Goal: Task Accomplishment & Management: Manage account settings

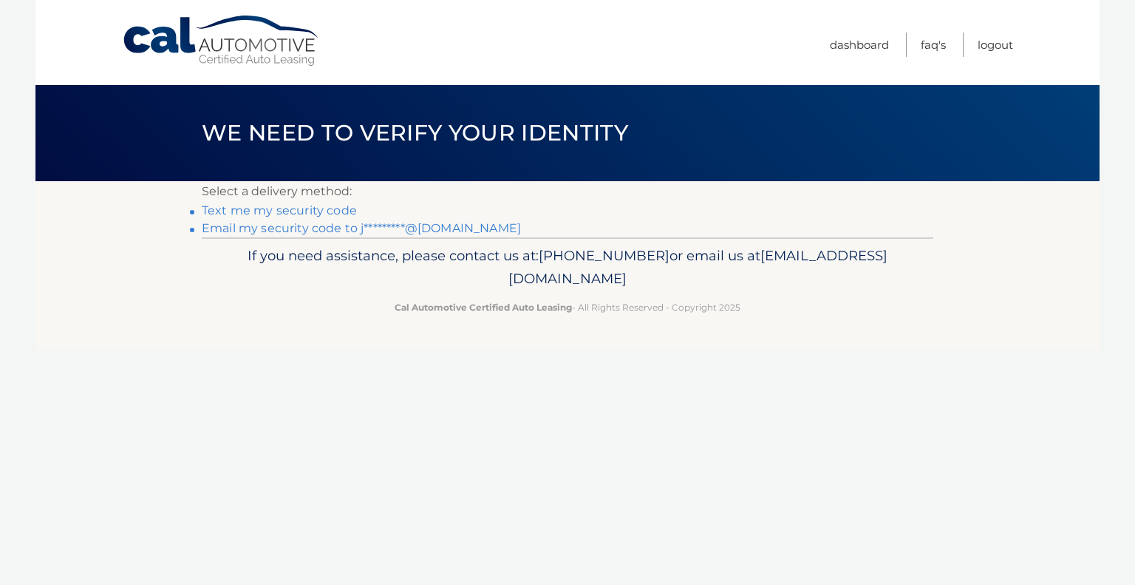
click at [324, 231] on link "Email my security code to j*********@yahoo.com" at bounding box center [361, 228] width 319 height 14
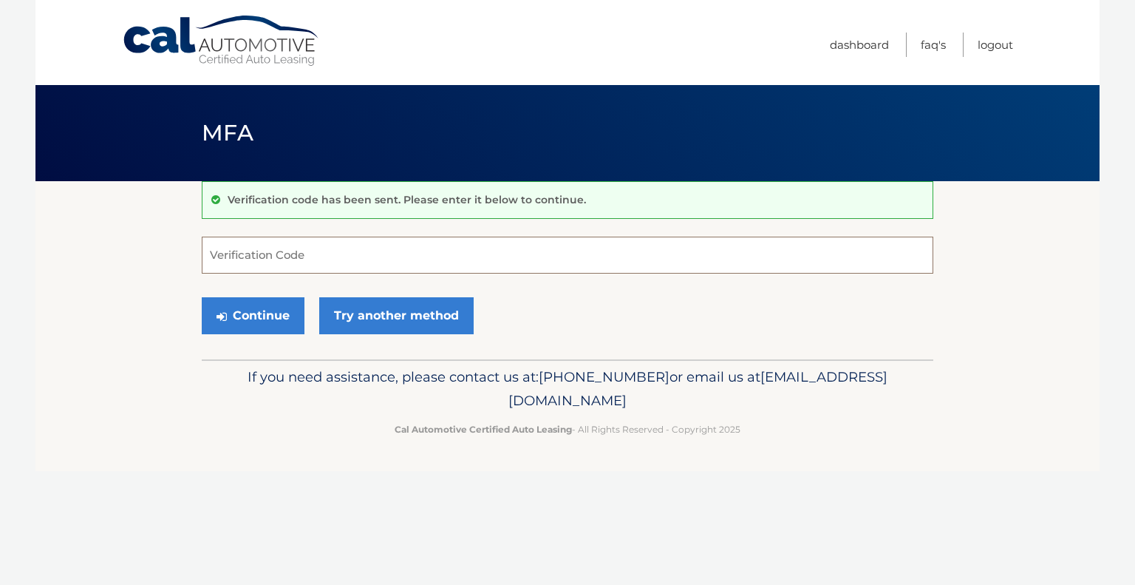
click at [311, 251] on input "Verification Code" at bounding box center [568, 254] width 732 height 37
type input "545133"
click at [245, 319] on button "Continue" at bounding box center [253, 315] width 103 height 37
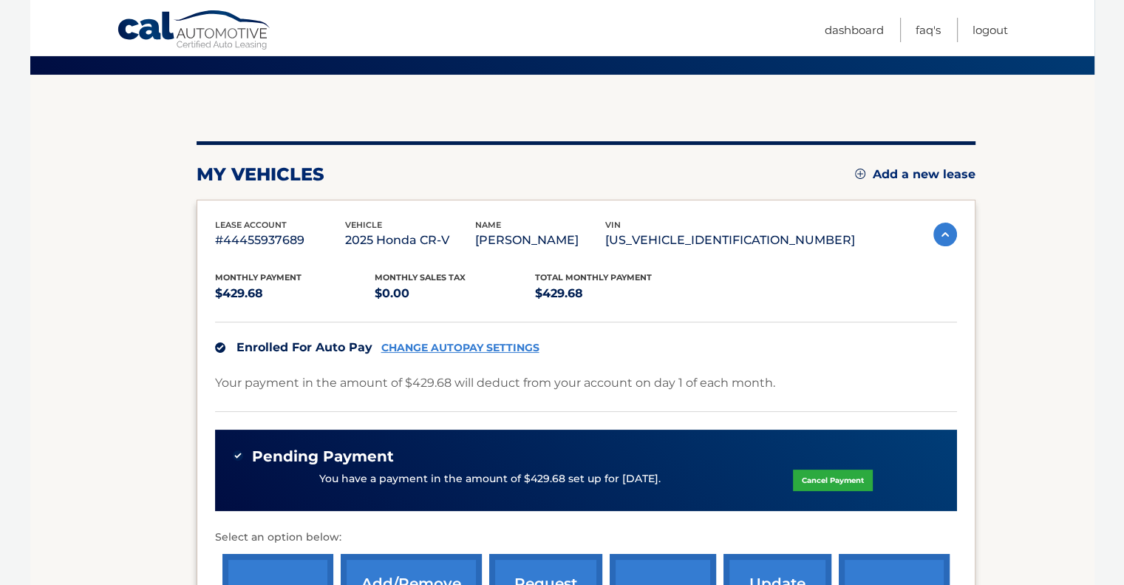
scroll to position [352, 0]
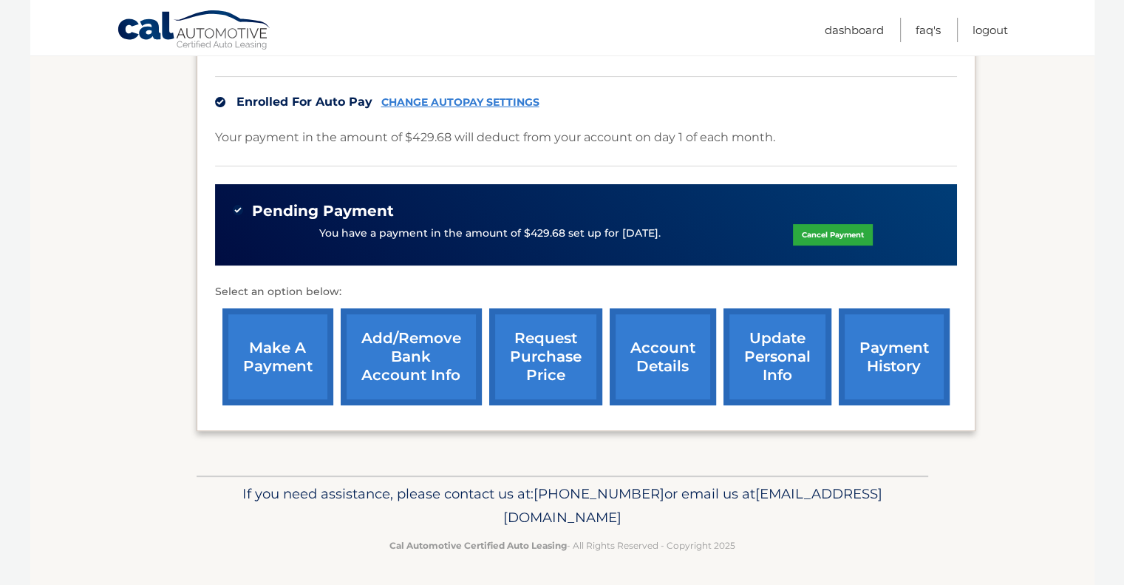
click at [678, 351] on link "account details" at bounding box center [663, 356] width 106 height 97
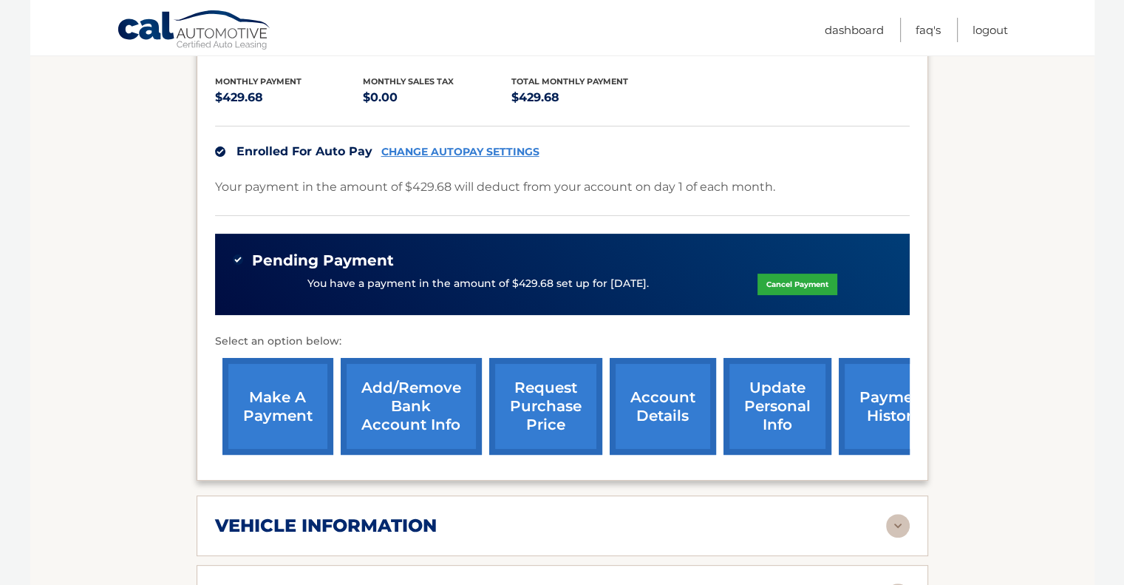
scroll to position [321, 0]
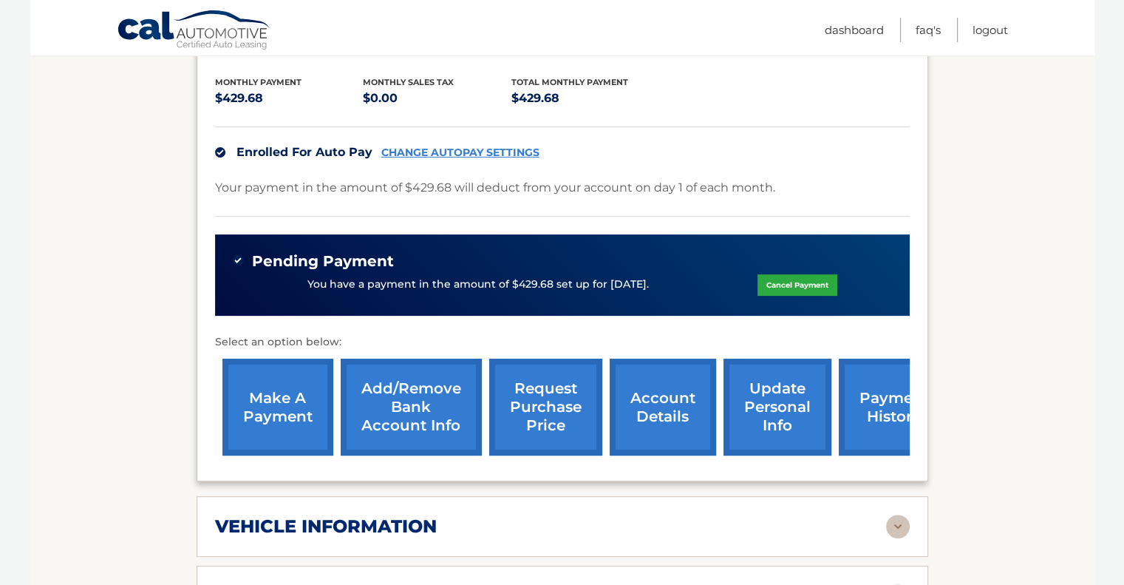
click at [866, 406] on link "payment history" at bounding box center [894, 406] width 111 height 97
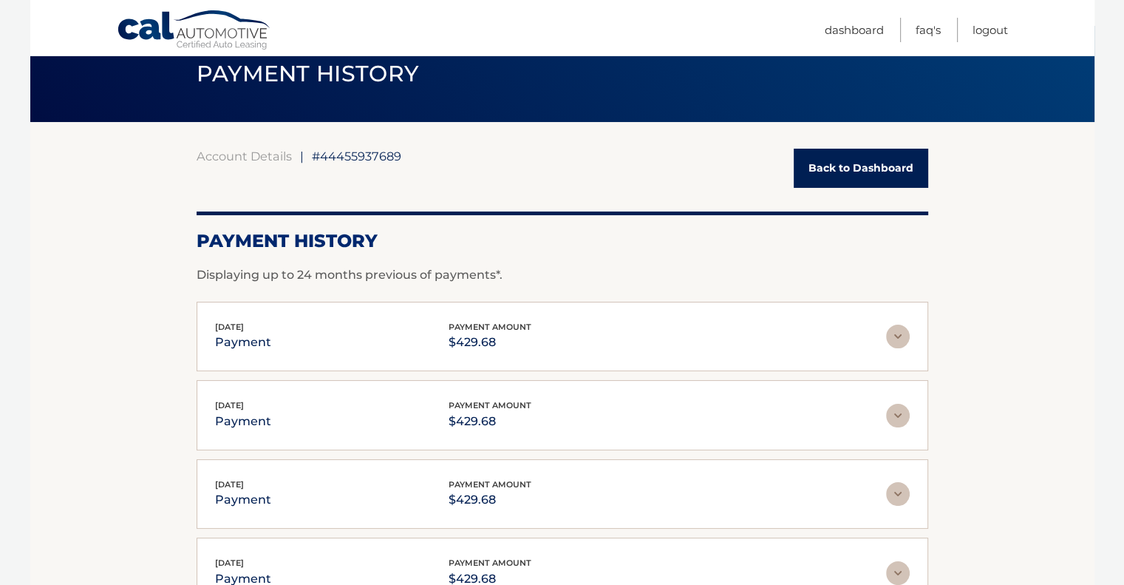
scroll to position [61, 0]
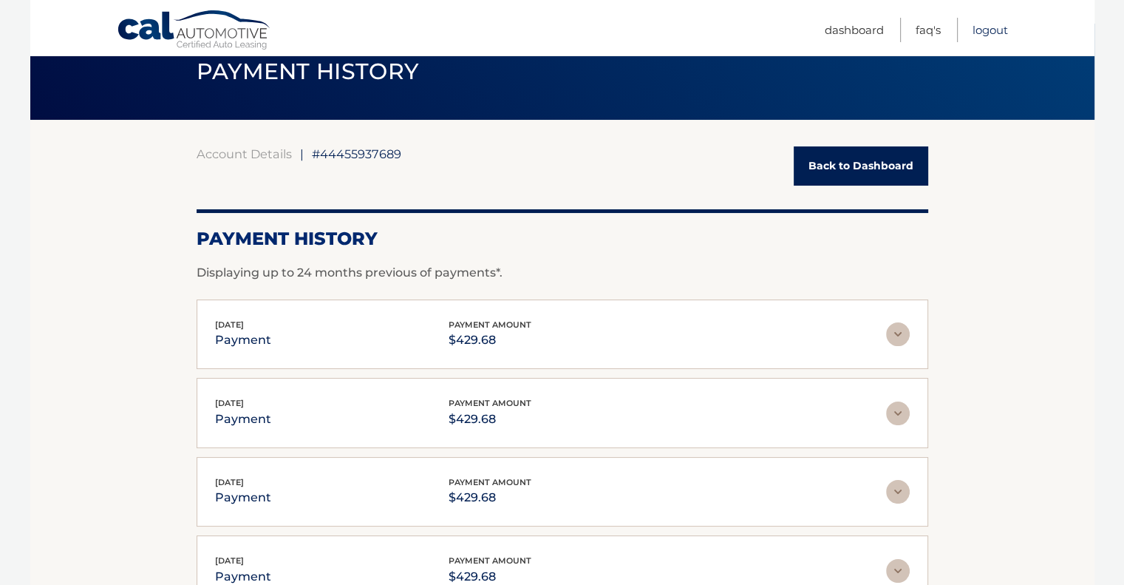
click at [987, 32] on link "Logout" at bounding box center [990, 30] width 35 height 24
